Goal: Navigation & Orientation: Find specific page/section

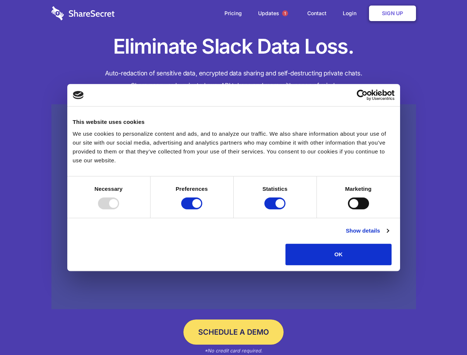
click at [119, 209] on div at bounding box center [108, 203] width 21 height 12
click at [202, 209] on input "Preferences" at bounding box center [191, 203] width 21 height 12
checkbox input "false"
click at [276, 209] on input "Statistics" at bounding box center [274, 203] width 21 height 12
checkbox input "false"
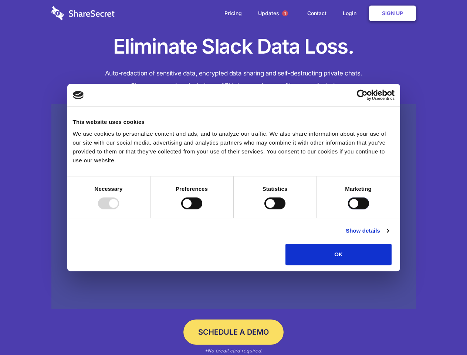
click at [348, 209] on input "Marketing" at bounding box center [358, 203] width 21 height 12
checkbox input "true"
click at [388, 235] on link "Show details" at bounding box center [367, 230] width 43 height 9
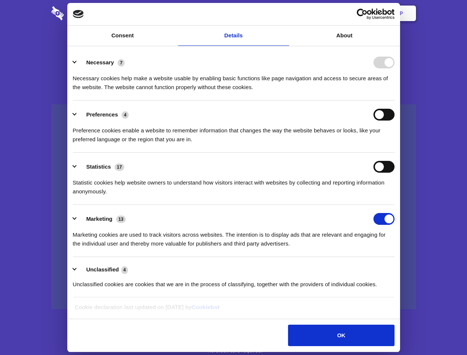
click at [394, 101] on li "Necessary 7 Necessary cookies help make a website usable by enabling basic func…" at bounding box center [234, 74] width 322 height 52
click at [285, 13] on span "1" at bounding box center [285, 13] width 6 height 6
